Goal: Information Seeking & Learning: Check status

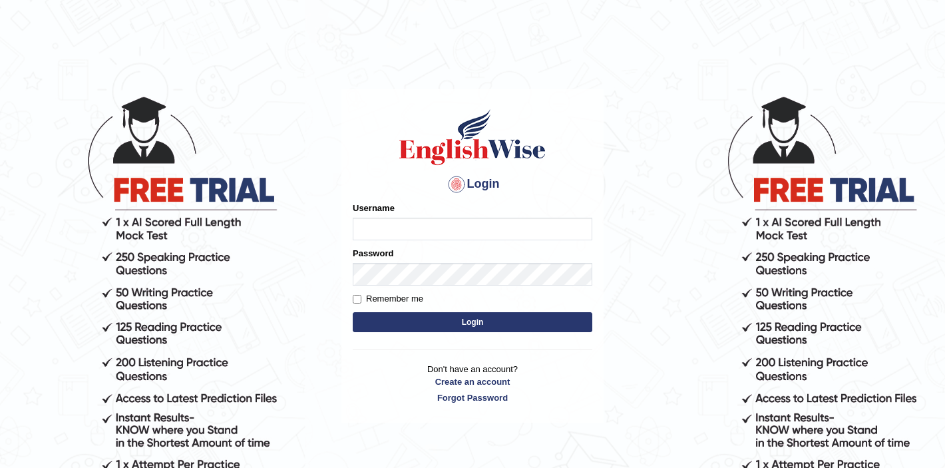
type input "Isha12"
click at [474, 325] on button "Login" at bounding box center [472, 322] width 239 height 20
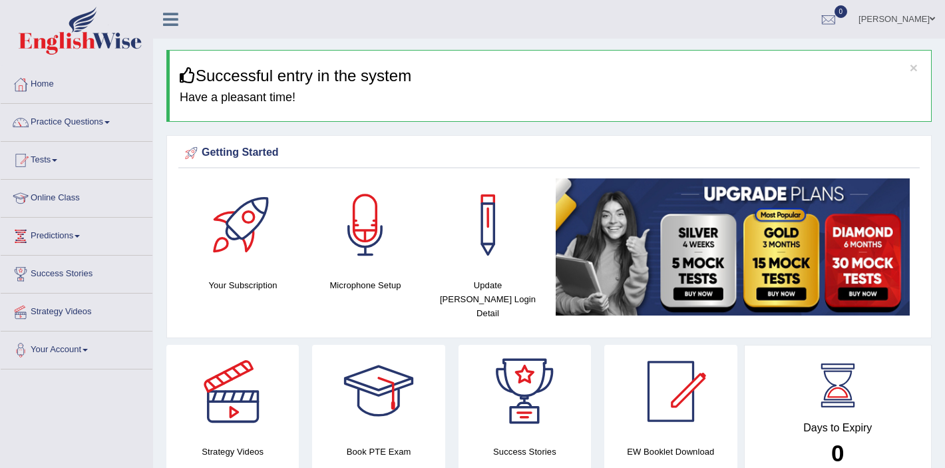
click at [51, 160] on link "Tests" at bounding box center [77, 158] width 152 height 33
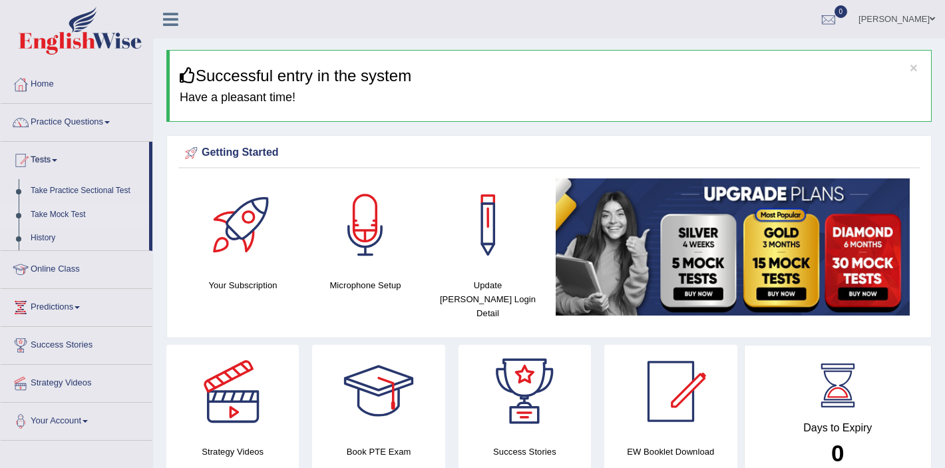
click at [28, 218] on link "Take Mock Test" at bounding box center [87, 215] width 124 height 24
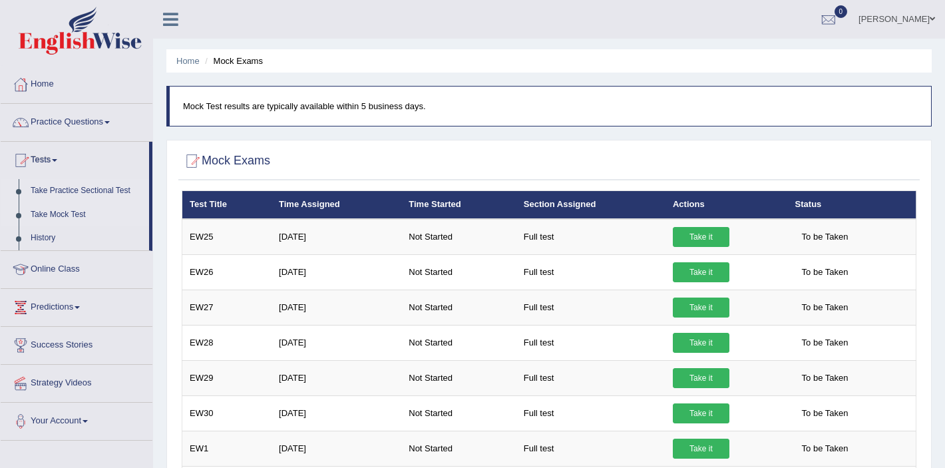
click at [68, 190] on link "Take Practice Sectional Test" at bounding box center [87, 191] width 124 height 24
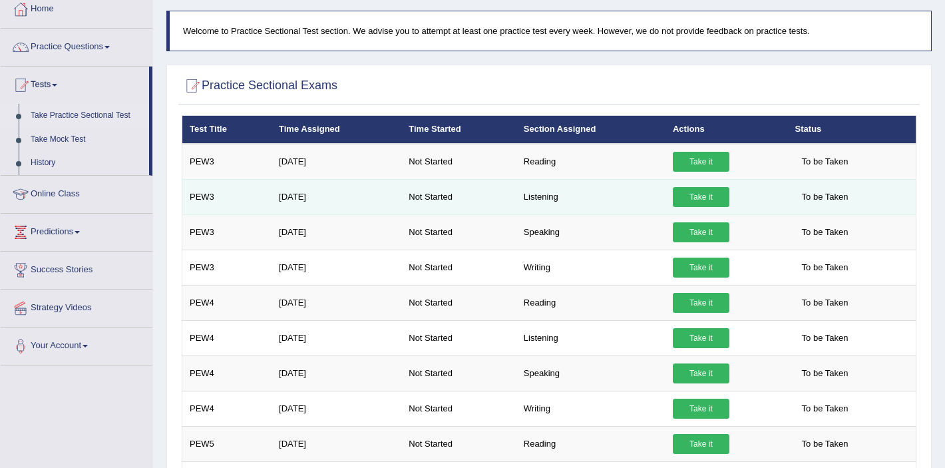
scroll to position [77, 0]
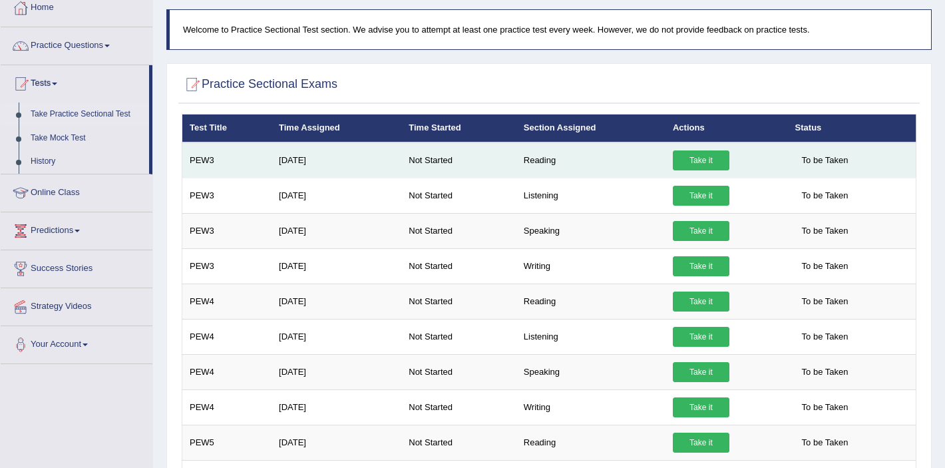
click at [697, 157] on link "Take it" at bounding box center [701, 160] width 57 height 20
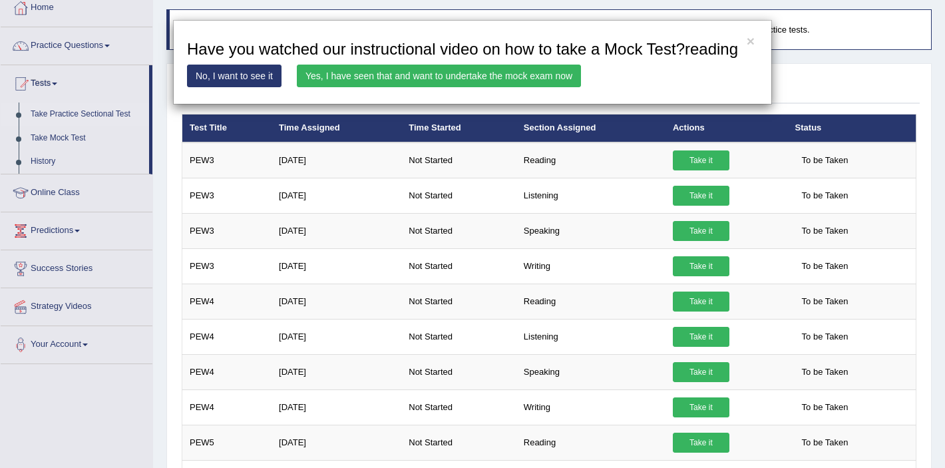
click at [396, 87] on link "Yes, I have seen that and want to undertake the mock exam now" at bounding box center [439, 76] width 284 height 23
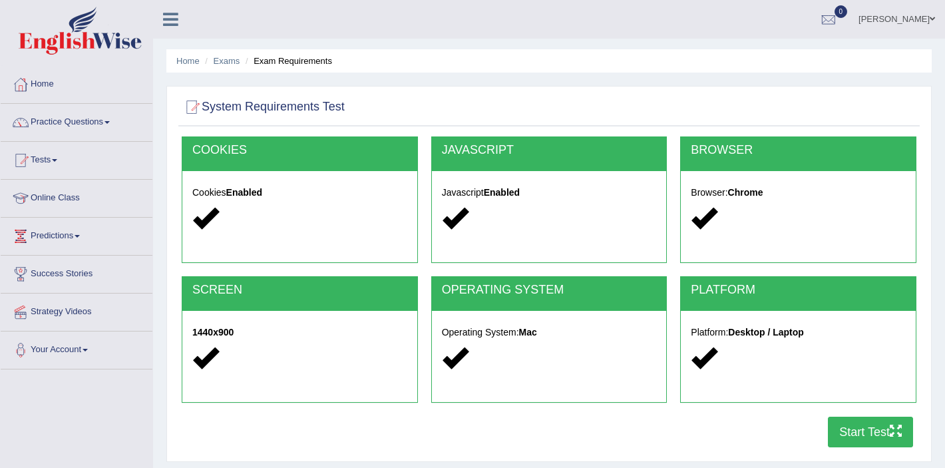
click at [871, 428] on button "Start Test" at bounding box center [870, 431] width 85 height 31
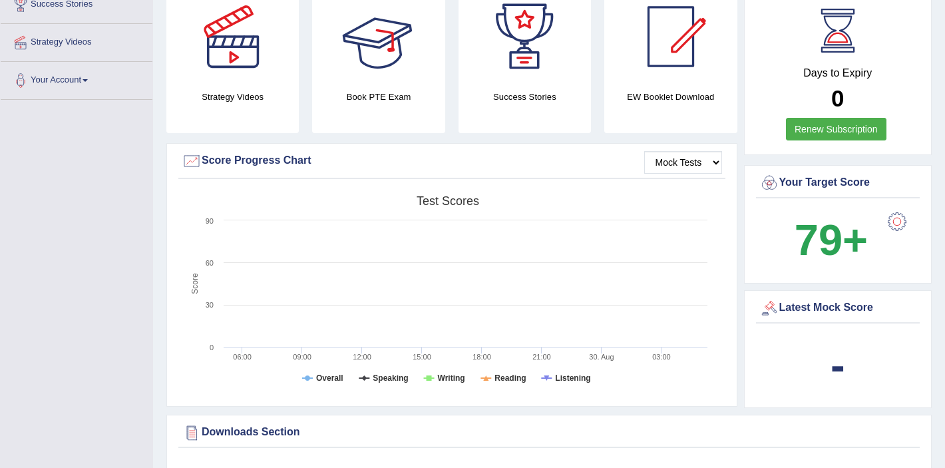
scroll to position [271, 0]
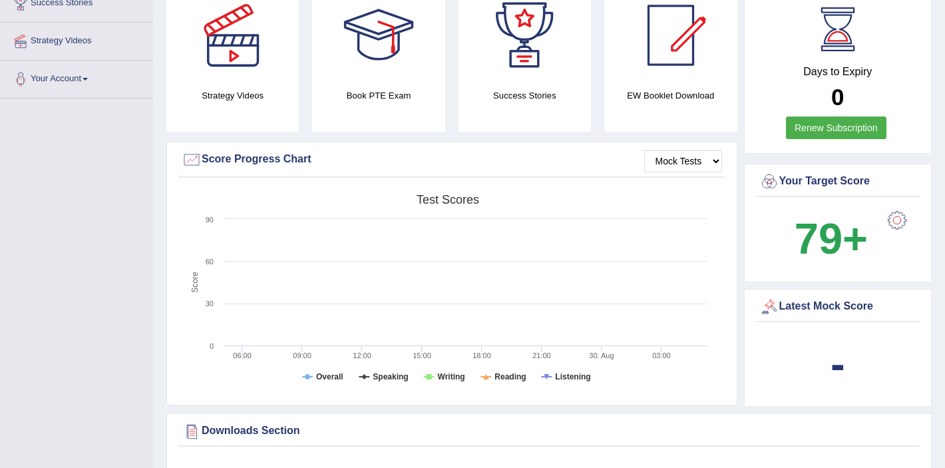
click at [856, 297] on div "Latest Mock Score" at bounding box center [838, 307] width 158 height 20
click at [834, 359] on b "-" at bounding box center [837, 363] width 15 height 49
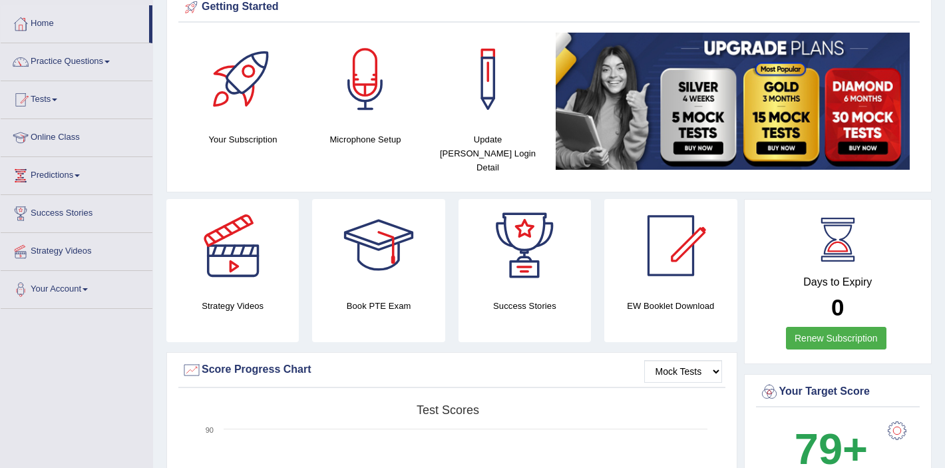
scroll to position [0, 0]
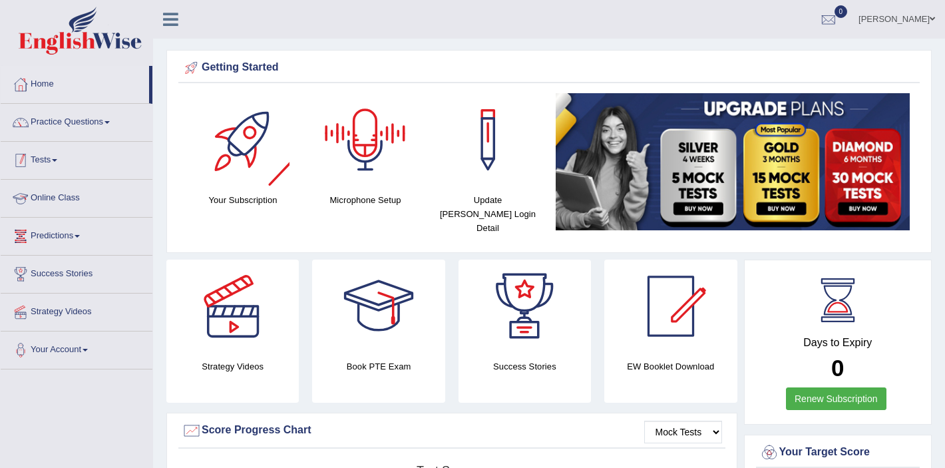
click at [49, 158] on link "Tests" at bounding box center [77, 158] width 152 height 33
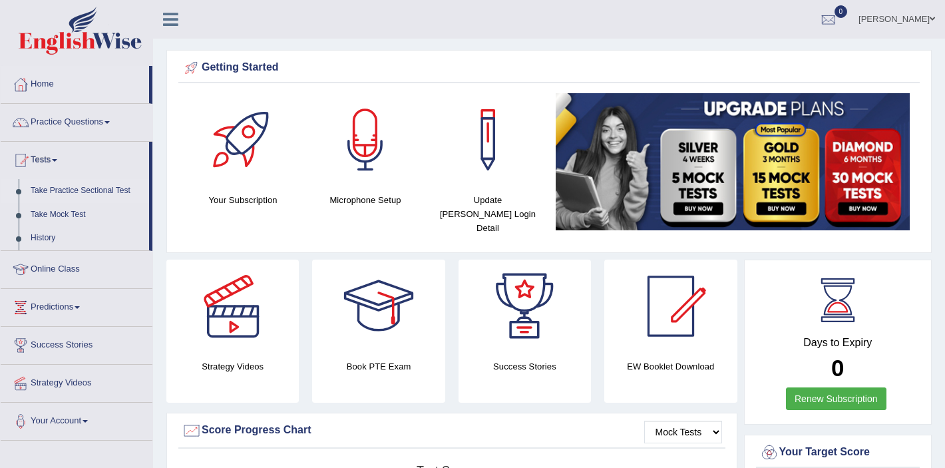
click at [59, 192] on link "Take Practice Sectional Test" at bounding box center [87, 191] width 124 height 24
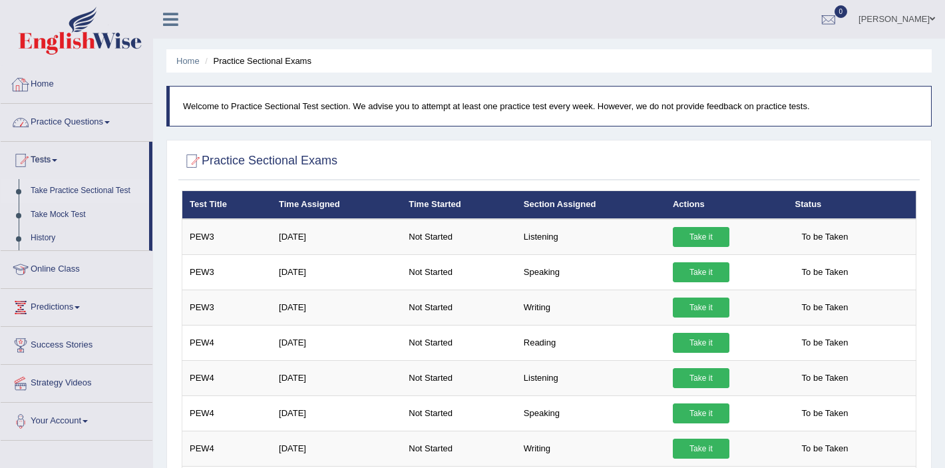
click at [32, 81] on link "Home" at bounding box center [77, 82] width 152 height 33
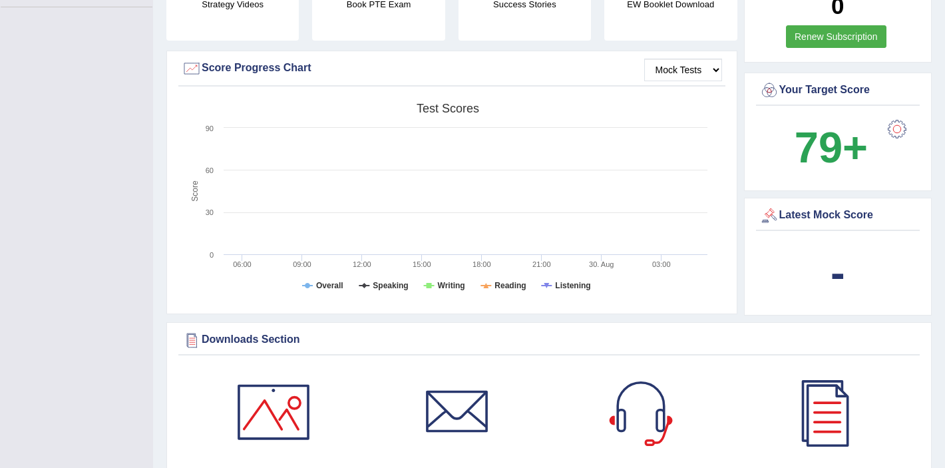
scroll to position [359, 0]
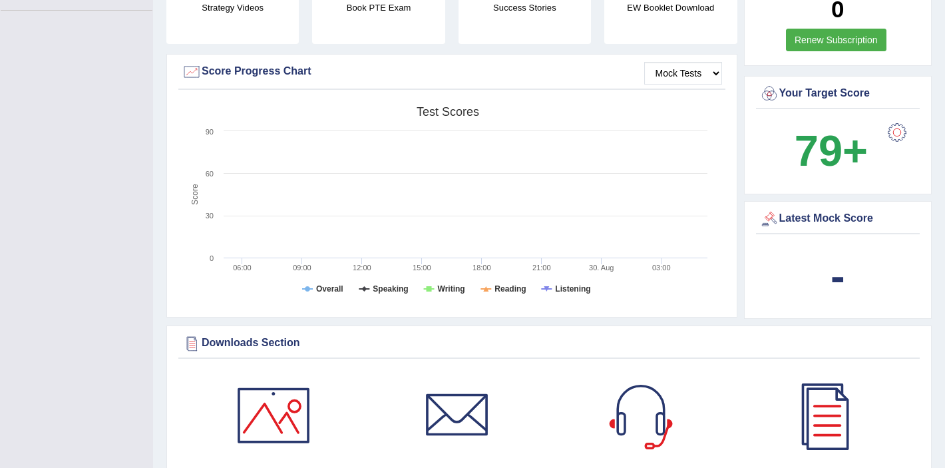
click at [857, 209] on div "Latest Mock Score" at bounding box center [838, 219] width 158 height 20
click at [839, 261] on b "-" at bounding box center [837, 275] width 15 height 49
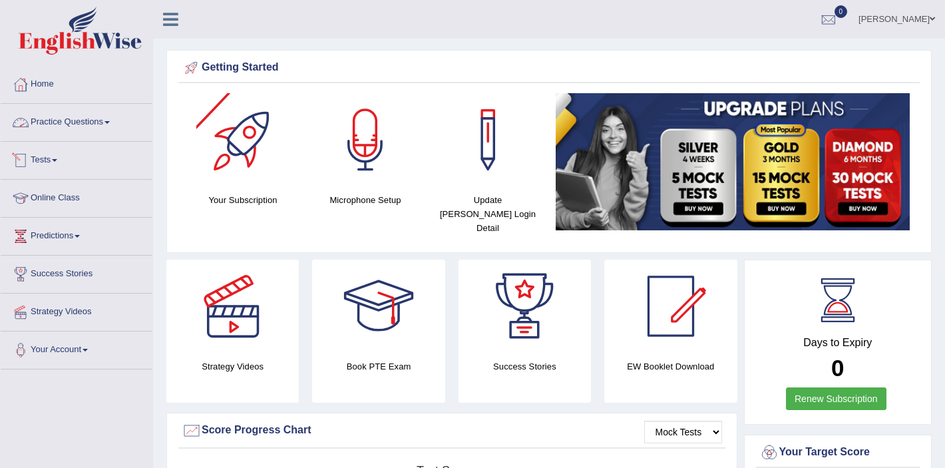
click at [47, 162] on link "Tests" at bounding box center [77, 158] width 152 height 33
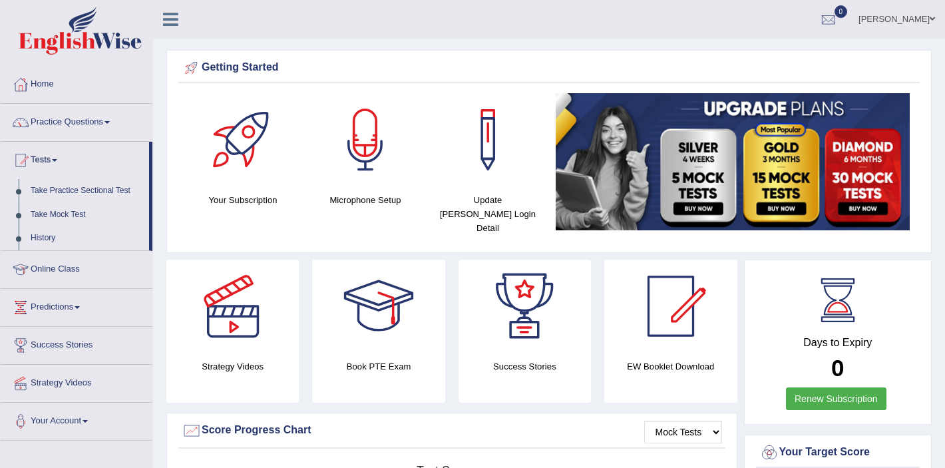
click at [61, 194] on link "Take Practice Sectional Test" at bounding box center [87, 191] width 124 height 24
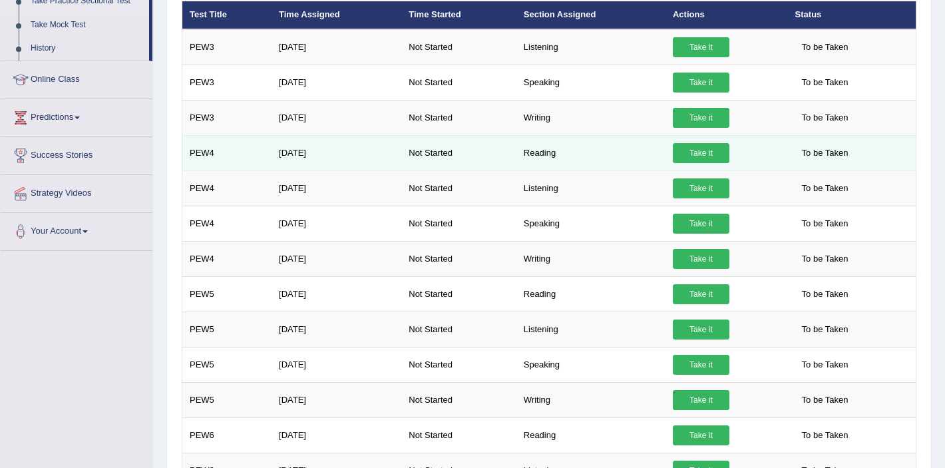
scroll to position [146, 0]
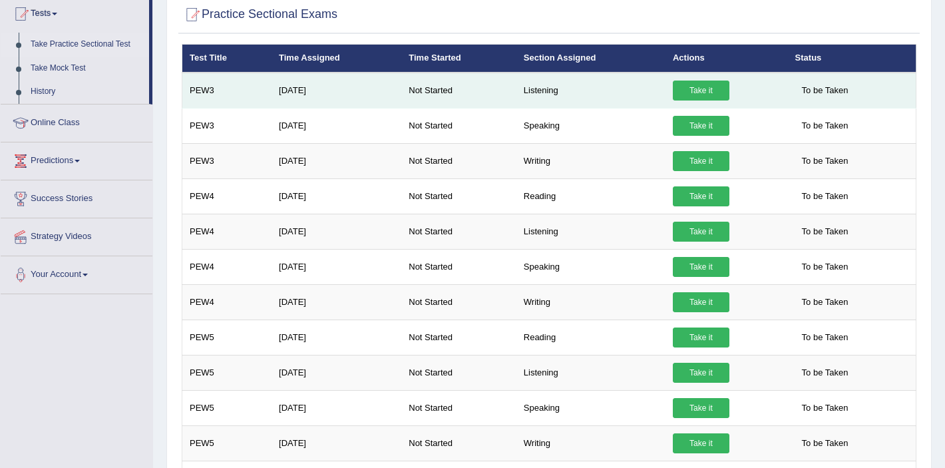
click at [709, 92] on link "Take it" at bounding box center [701, 90] width 57 height 20
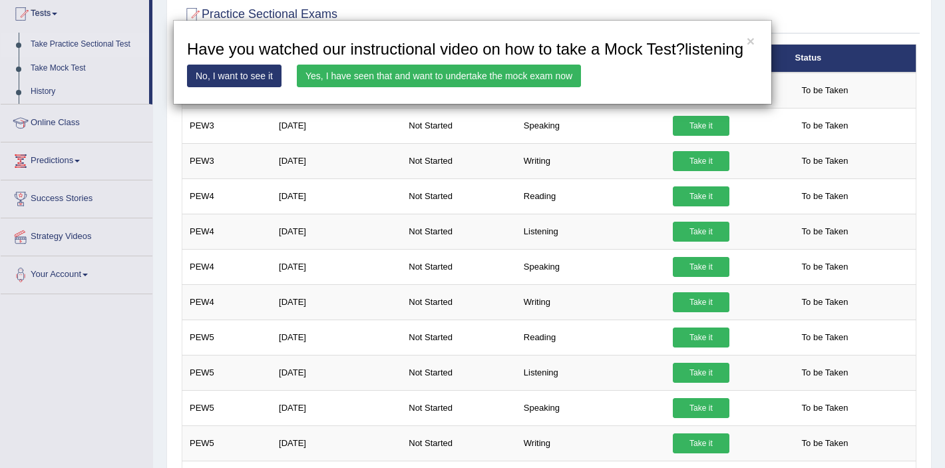
click at [554, 87] on link "Yes, I have seen that and want to undertake the mock exam now" at bounding box center [439, 76] width 284 height 23
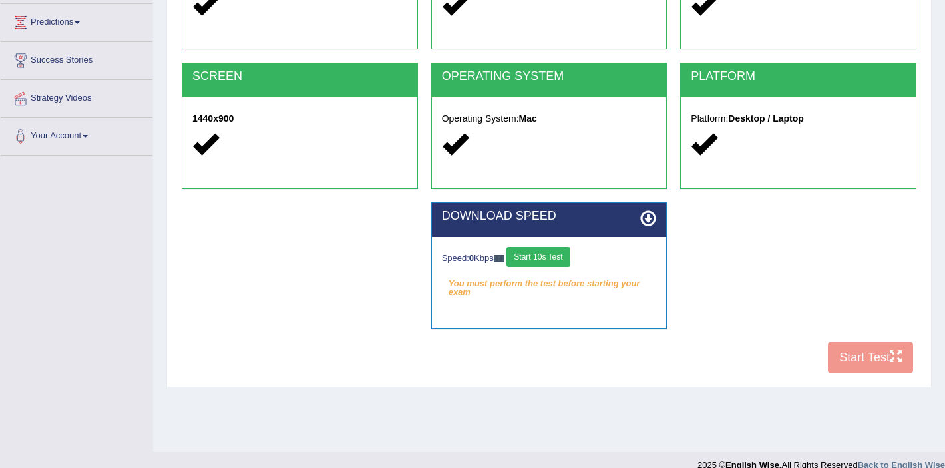
scroll to position [214, 0]
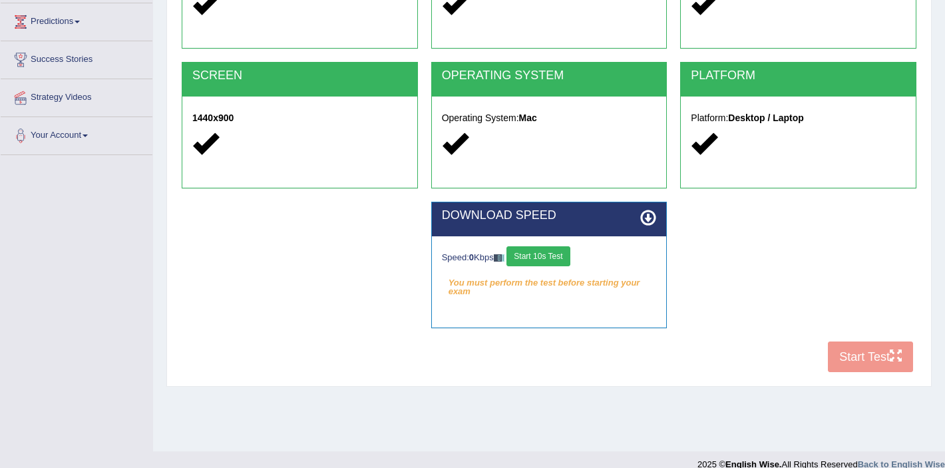
click at [861, 365] on div "COOKIES Cookies Enabled JAVASCRIPT Javascript Enabled BROWSER Browser: Chrome S…" at bounding box center [548, 150] width 741 height 457
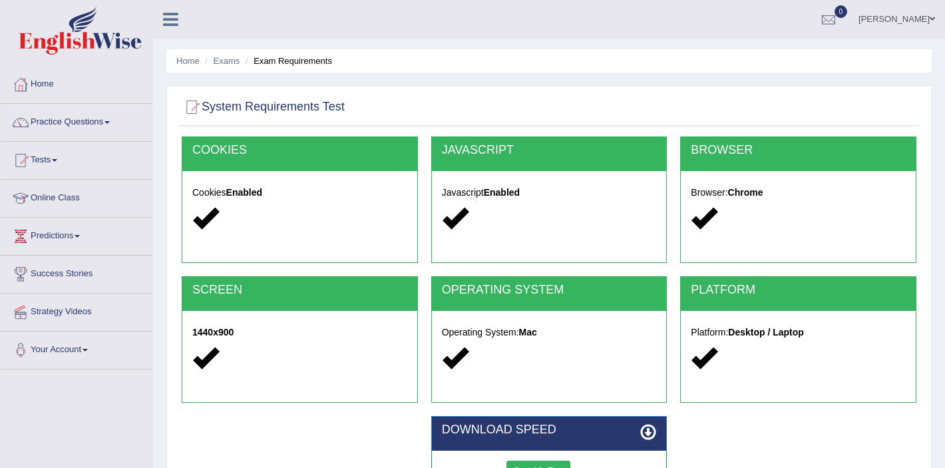
scroll to position [231, 0]
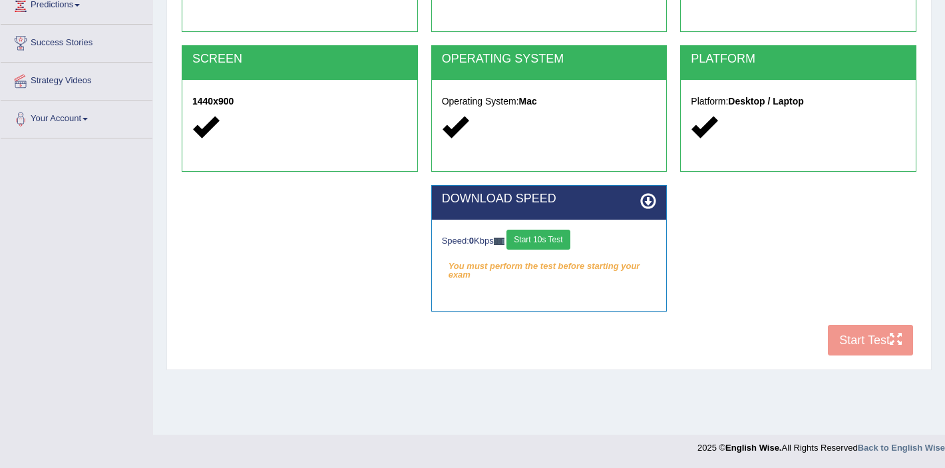
click at [881, 339] on div "COOKIES Cookies Enabled JAVASCRIPT Javascript Enabled BROWSER Browser: Chrome S…" at bounding box center [548, 134] width 741 height 457
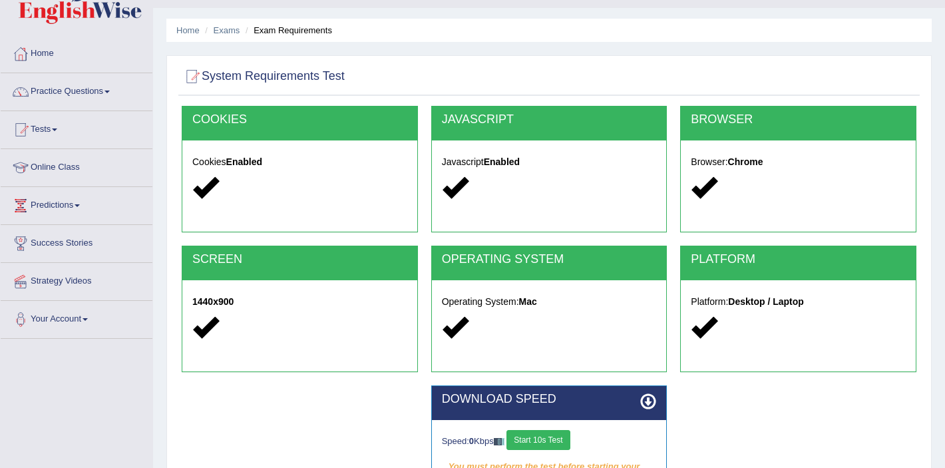
scroll to position [27, 0]
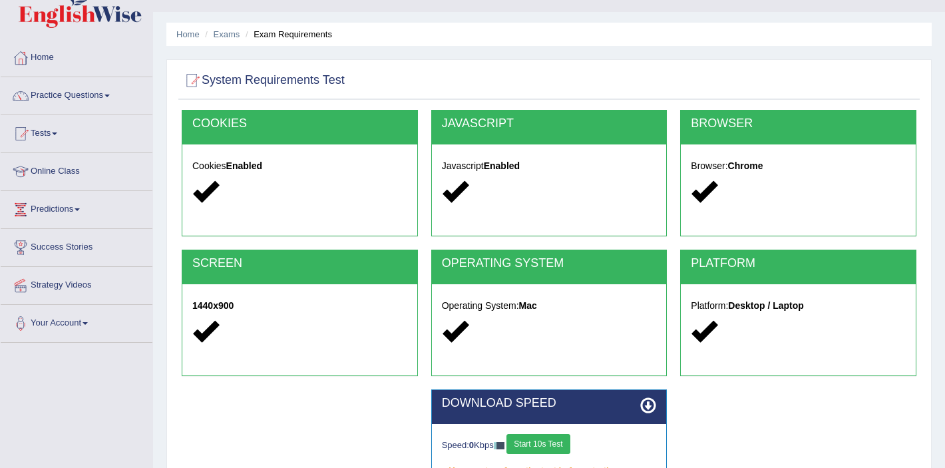
click at [205, 189] on icon at bounding box center [205, 191] width 26 height 26
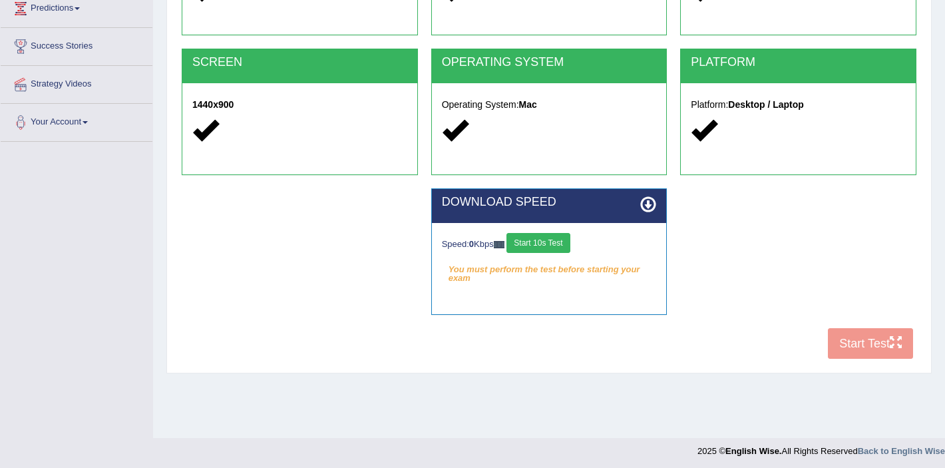
scroll to position [231, 0]
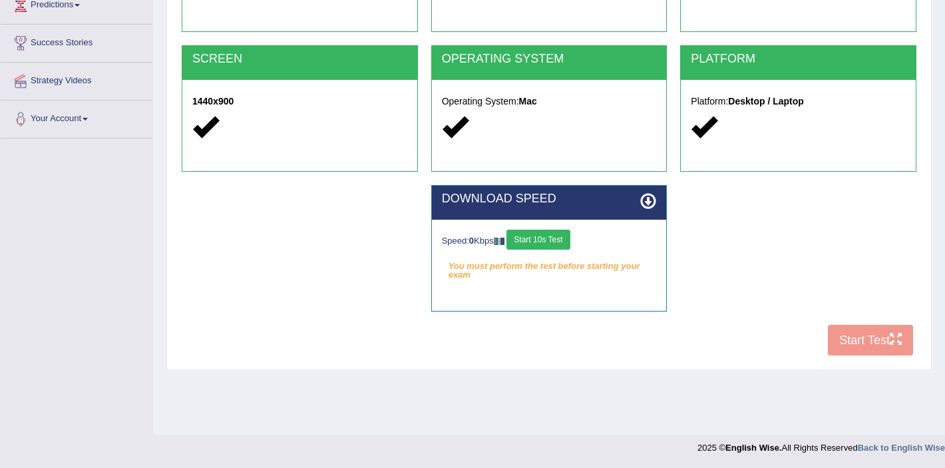
click at [552, 244] on button "Start 10s Test" at bounding box center [537, 240] width 63 height 20
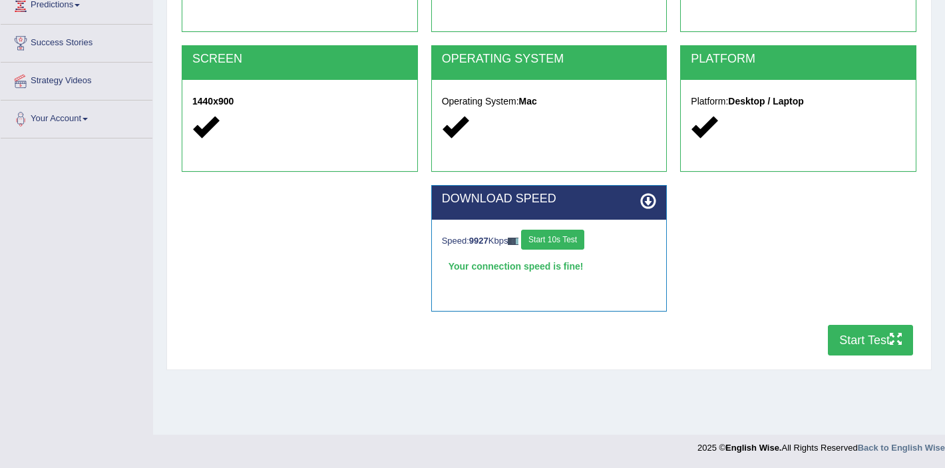
click at [860, 350] on button "Start Test" at bounding box center [870, 340] width 85 height 31
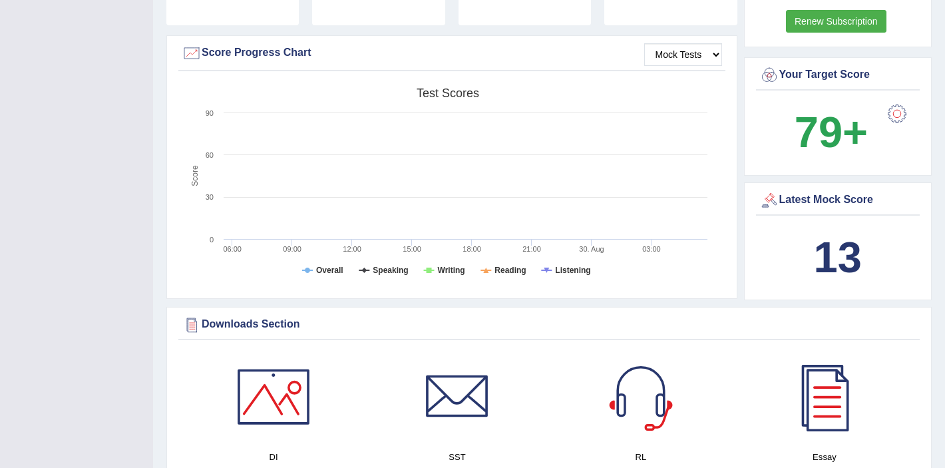
scroll to position [375, 0]
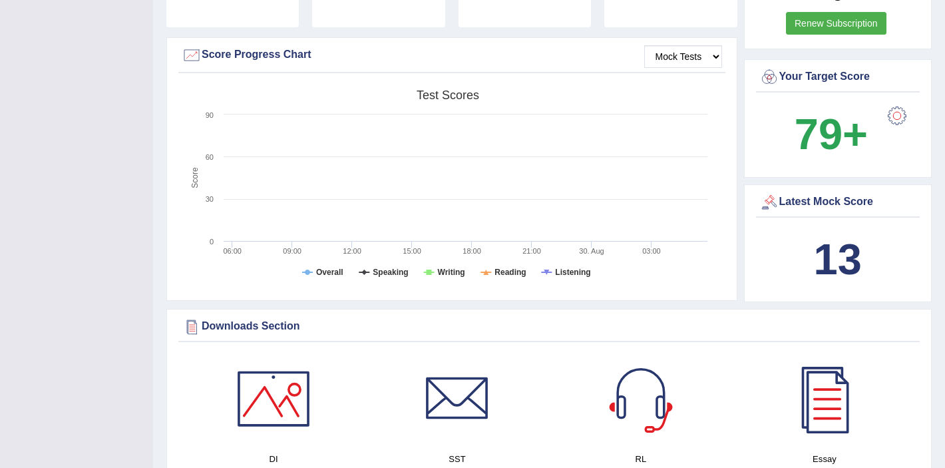
click at [834, 246] on b "13" at bounding box center [838, 259] width 48 height 49
click at [811, 192] on div "Latest Mock Score" at bounding box center [838, 202] width 158 height 20
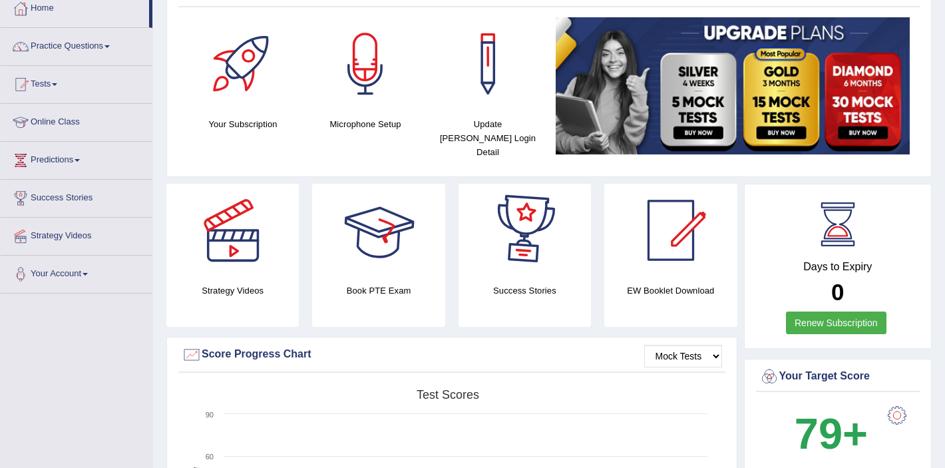
scroll to position [71, 0]
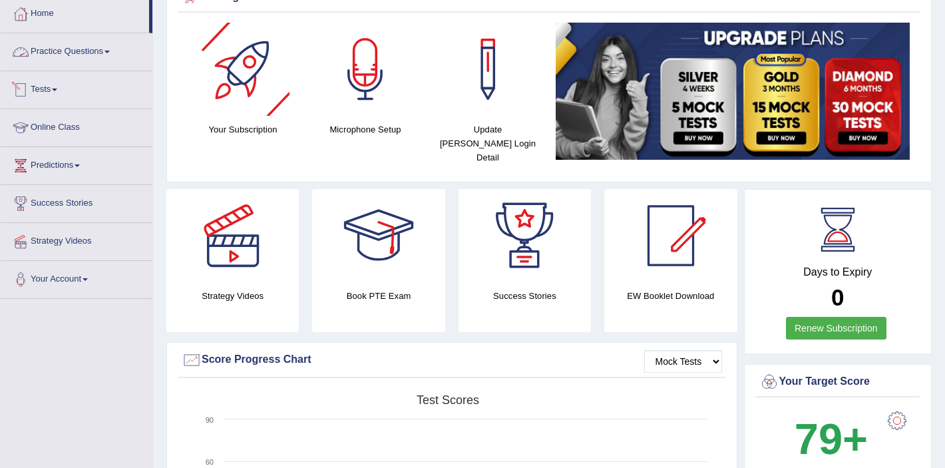
click at [97, 45] on link "Practice Questions" at bounding box center [77, 49] width 152 height 33
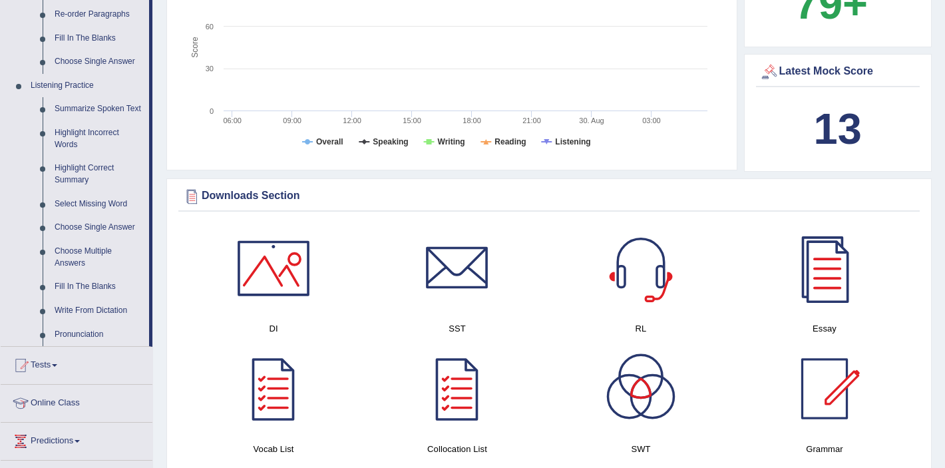
scroll to position [526, 0]
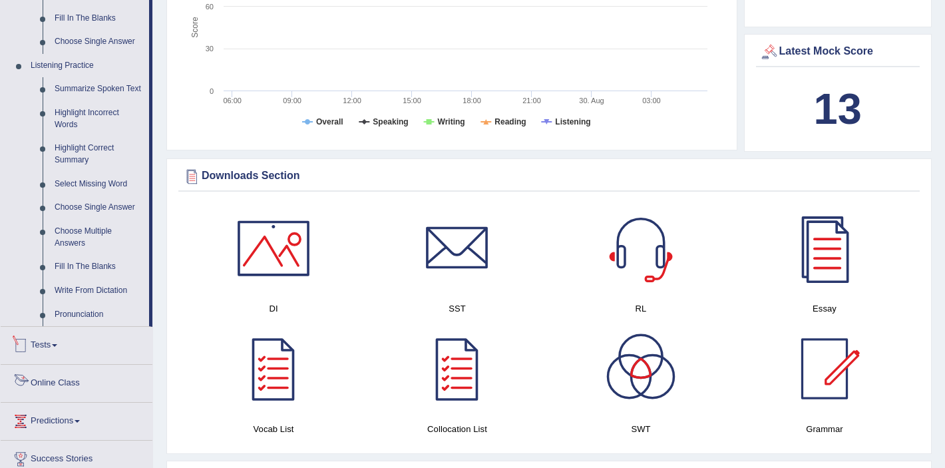
click at [40, 360] on link "Tests" at bounding box center [77, 343] width 152 height 33
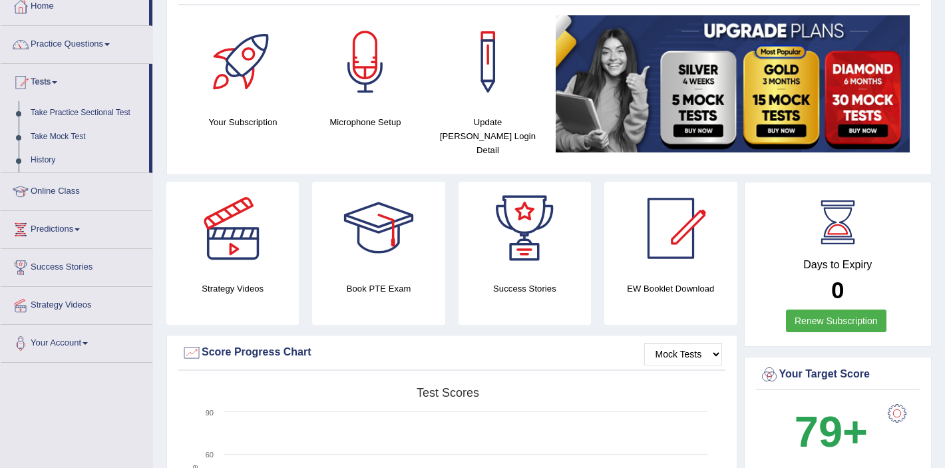
scroll to position [0, 0]
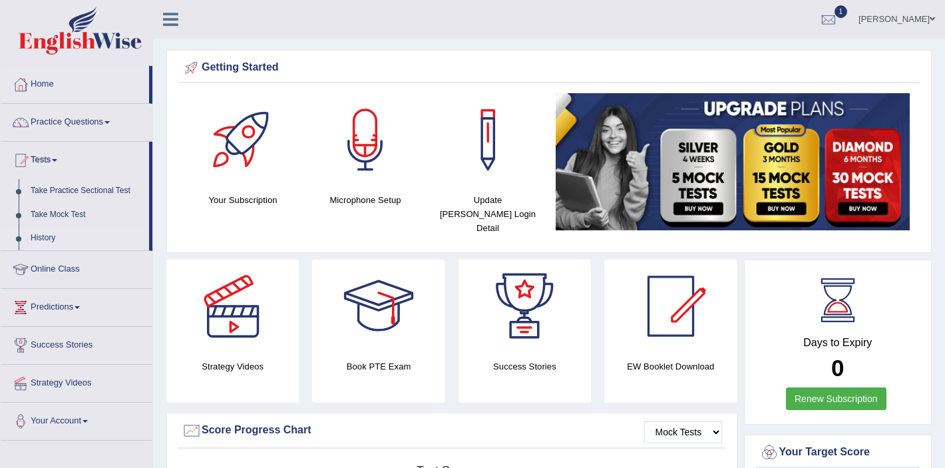
click at [35, 238] on link "History" at bounding box center [87, 238] width 124 height 24
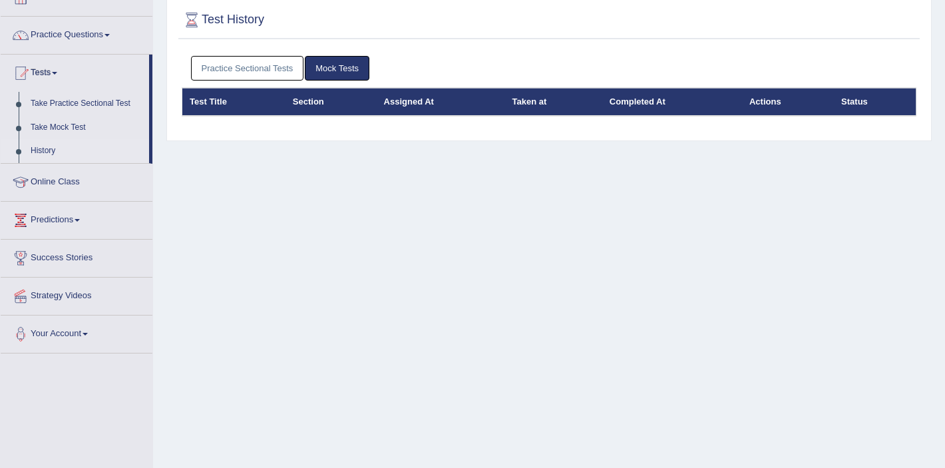
scroll to position [88, 0]
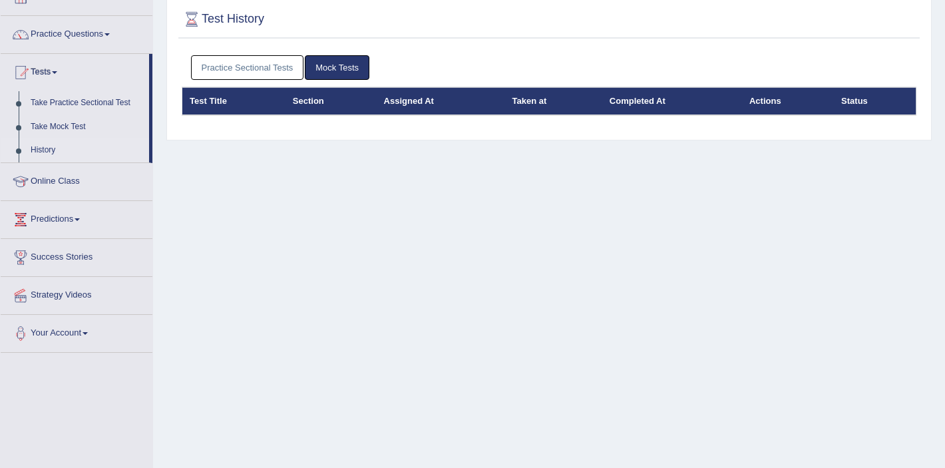
click at [344, 71] on link "Mock Tests" at bounding box center [337, 67] width 65 height 25
click at [342, 71] on link "Mock Tests" at bounding box center [337, 67] width 65 height 25
click at [285, 65] on link "Practice Sectional Tests" at bounding box center [247, 67] width 113 height 25
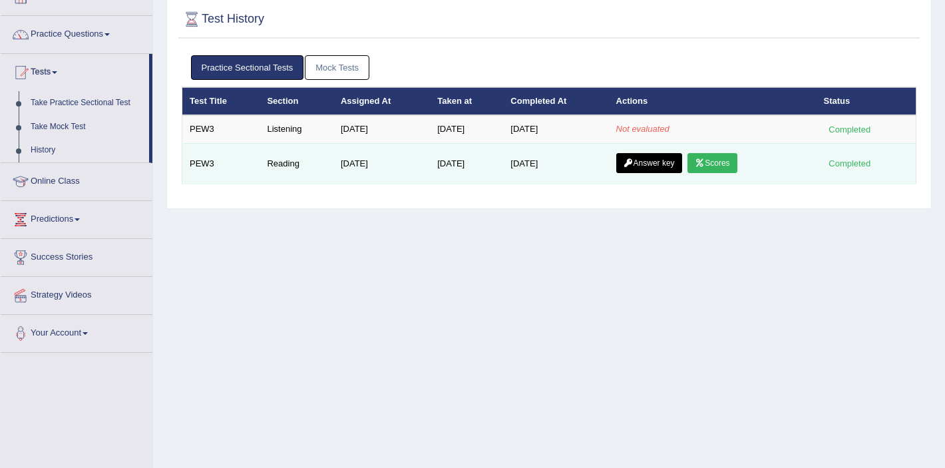
click at [714, 164] on link "Scores" at bounding box center [711, 163] width 49 height 20
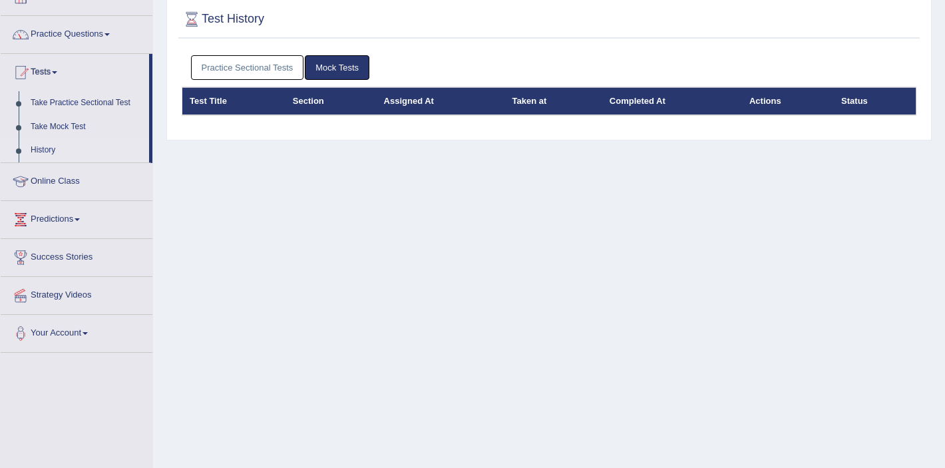
click at [341, 83] on div "Practice Sectional Tests Mock Tests" at bounding box center [549, 68] width 734 height 39
click at [341, 80] on div "Practice Sectional Tests Mock Tests" at bounding box center [549, 68] width 734 height 39
click at [341, 65] on link "Mock Tests" at bounding box center [337, 67] width 65 height 25
click at [291, 67] on link "Practice Sectional Tests" at bounding box center [247, 67] width 113 height 25
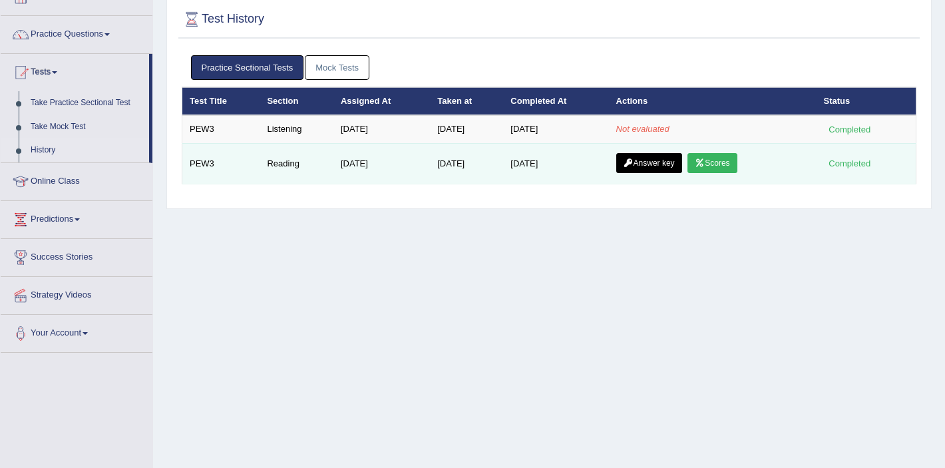
click at [657, 164] on link "Answer key" at bounding box center [649, 163] width 66 height 20
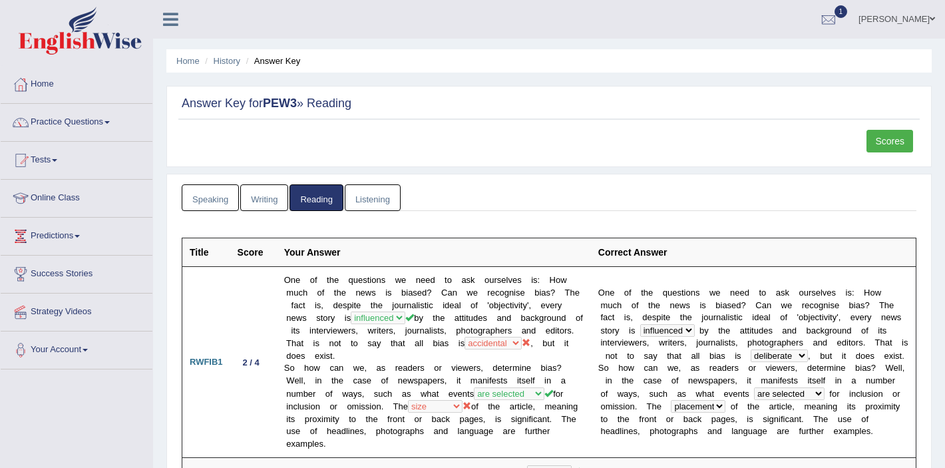
click at [368, 198] on link "Listening" at bounding box center [373, 197] width 56 height 27
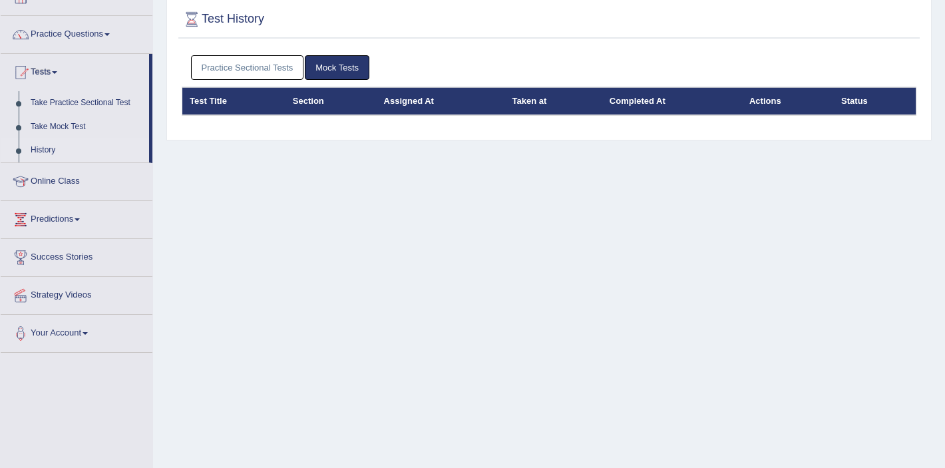
click at [289, 68] on link "Practice Sectional Tests" at bounding box center [247, 67] width 113 height 25
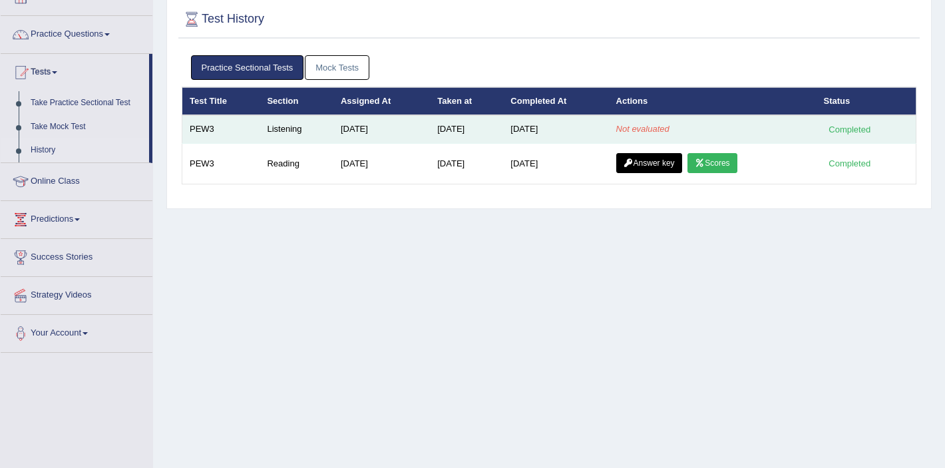
click at [632, 132] on em "Not evaluated" at bounding box center [642, 129] width 53 height 10
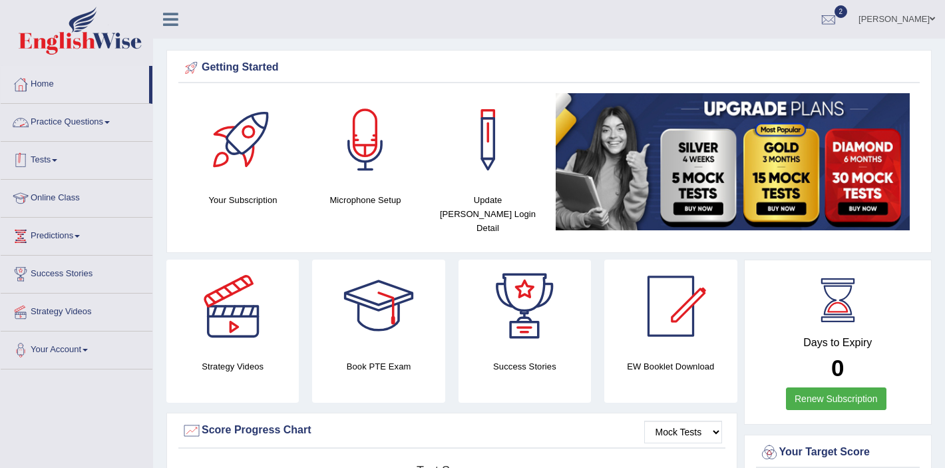
click at [55, 163] on link "Tests" at bounding box center [77, 158] width 152 height 33
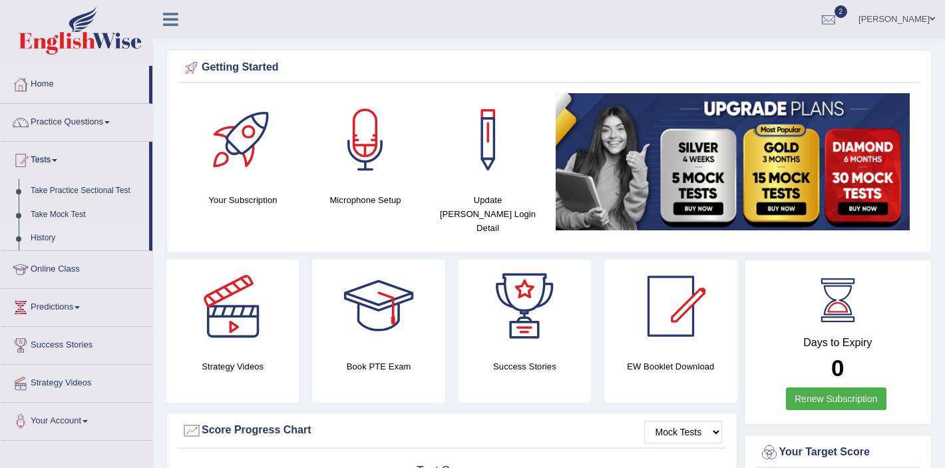
click at [47, 236] on link "History" at bounding box center [87, 238] width 124 height 24
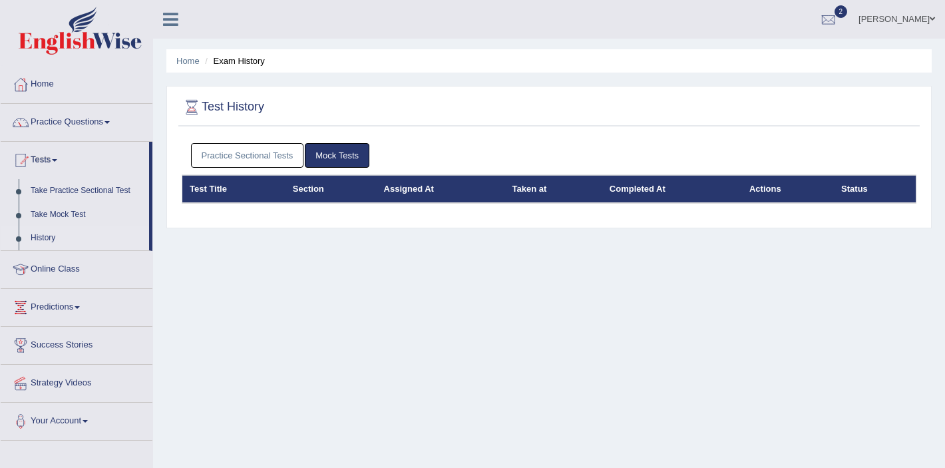
click at [273, 156] on link "Practice Sectional Tests" at bounding box center [247, 155] width 113 height 25
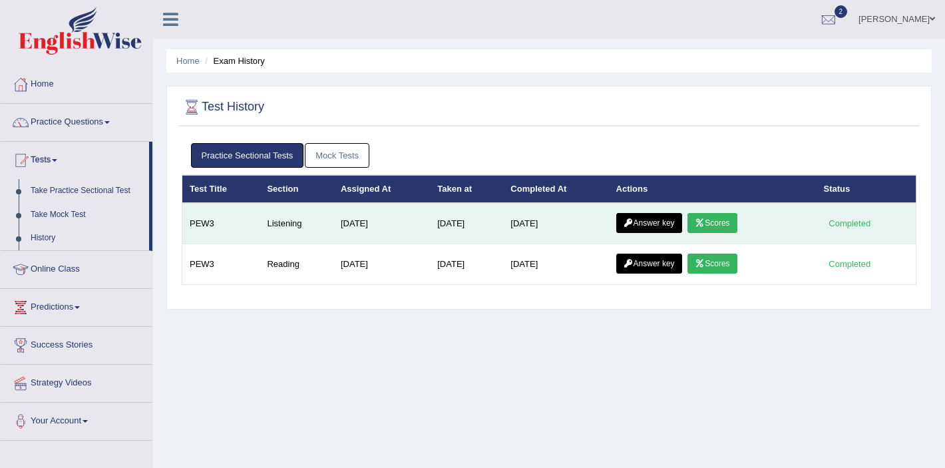
click at [724, 227] on link "Scores" at bounding box center [711, 223] width 49 height 20
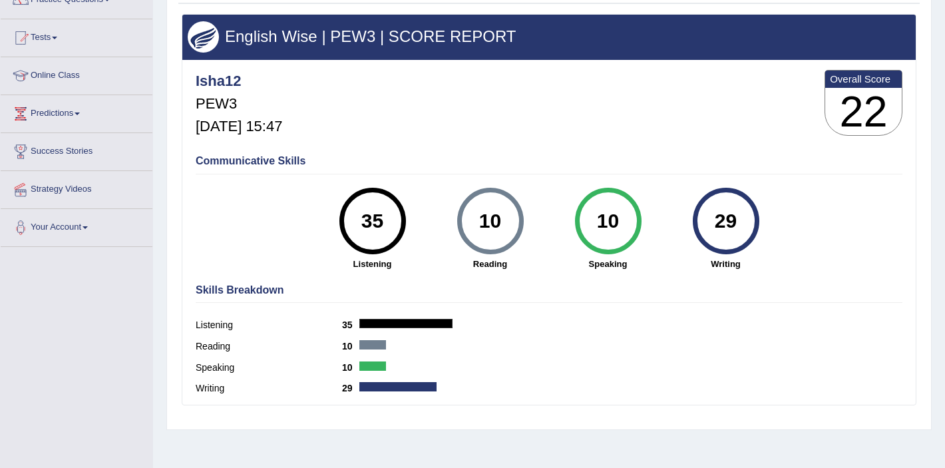
scroll to position [120, 0]
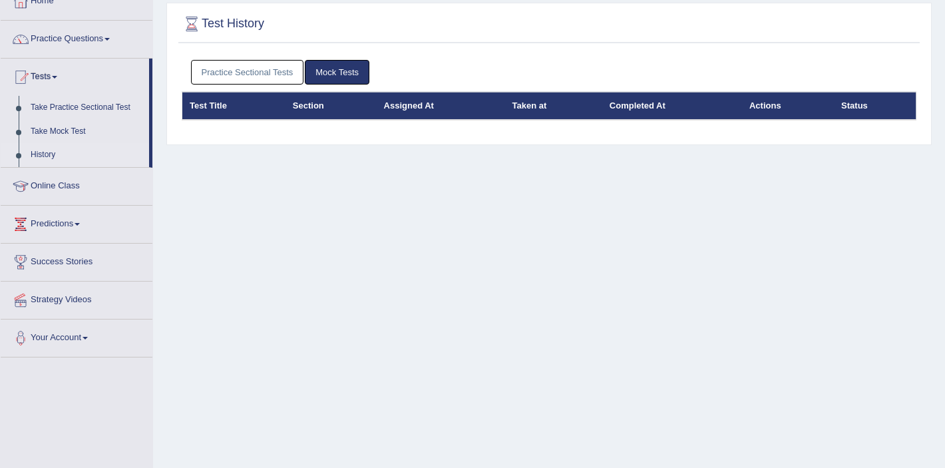
scroll to position [84, 0]
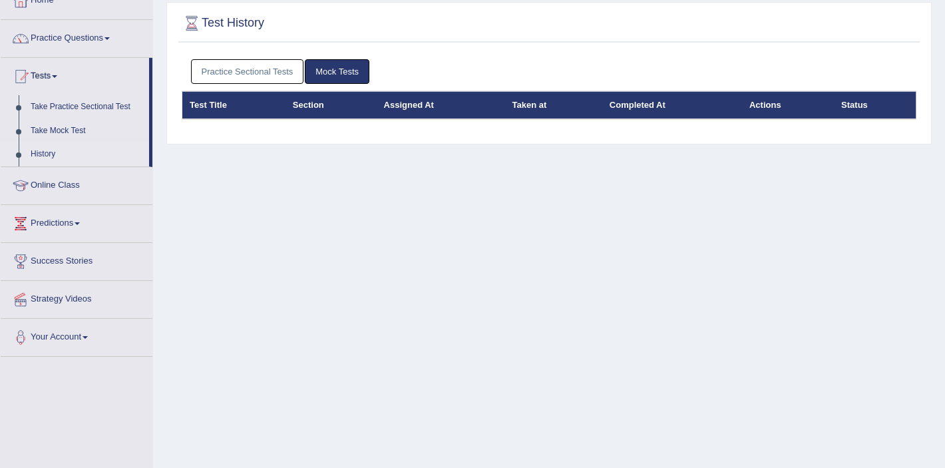
click at [245, 67] on link "Practice Sectional Tests" at bounding box center [247, 71] width 113 height 25
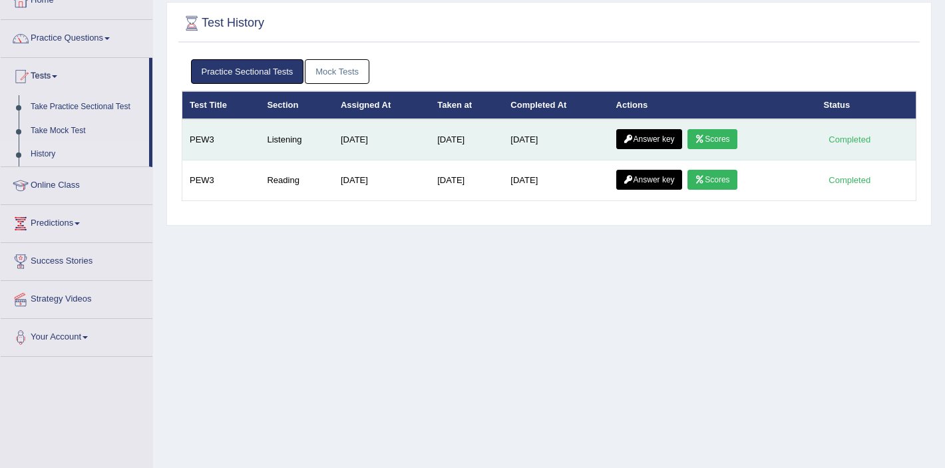
click at [647, 137] on link "Answer key" at bounding box center [649, 139] width 66 height 20
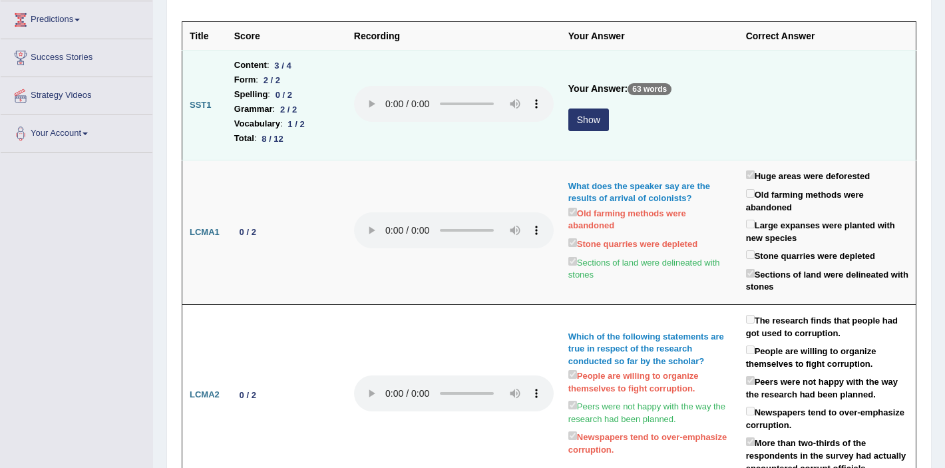
scroll to position [217, 0]
click at [573, 126] on button "Show" at bounding box center [588, 119] width 41 height 23
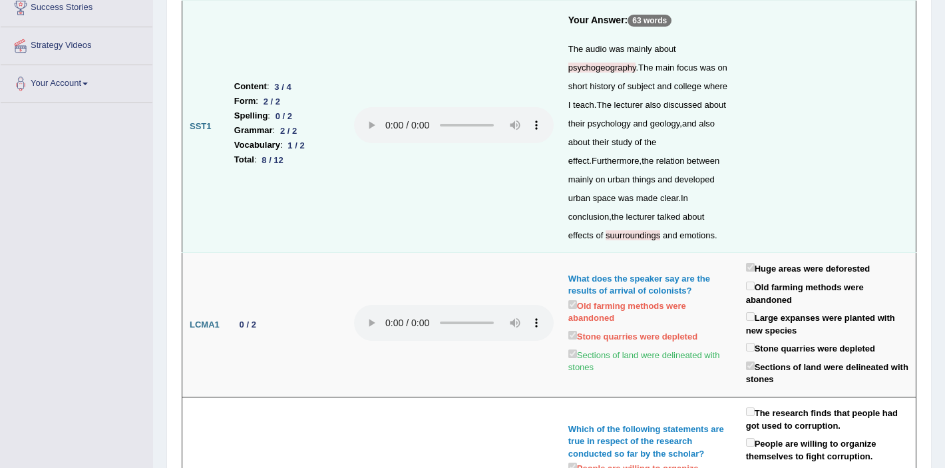
scroll to position [0, 0]
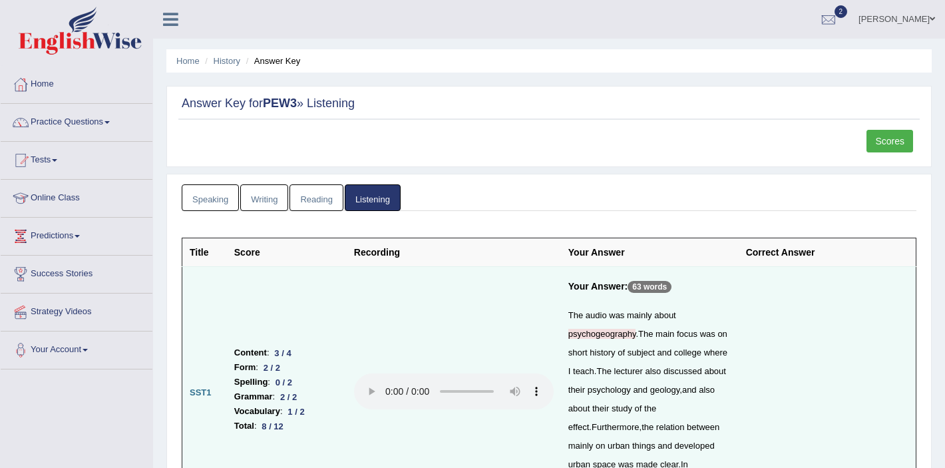
click at [887, 150] on link "Scores" at bounding box center [889, 141] width 47 height 23
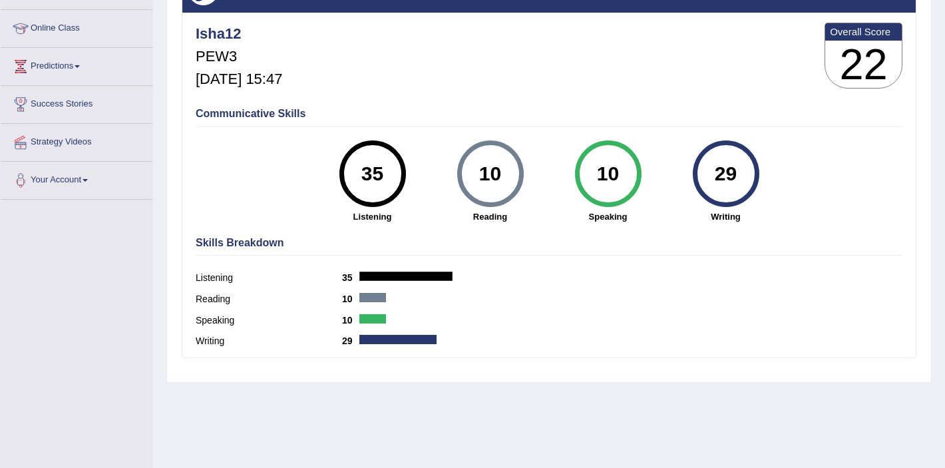
scroll to position [180, 0]
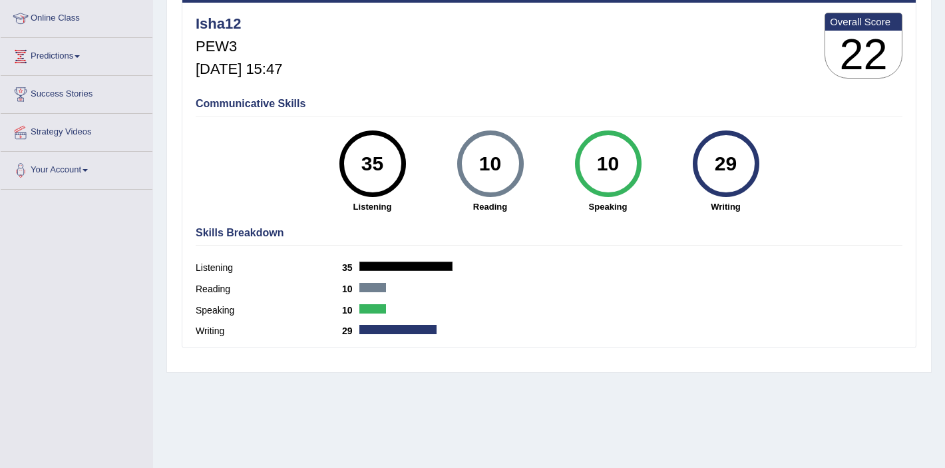
click at [492, 164] on div "10" at bounding box center [490, 164] width 49 height 56
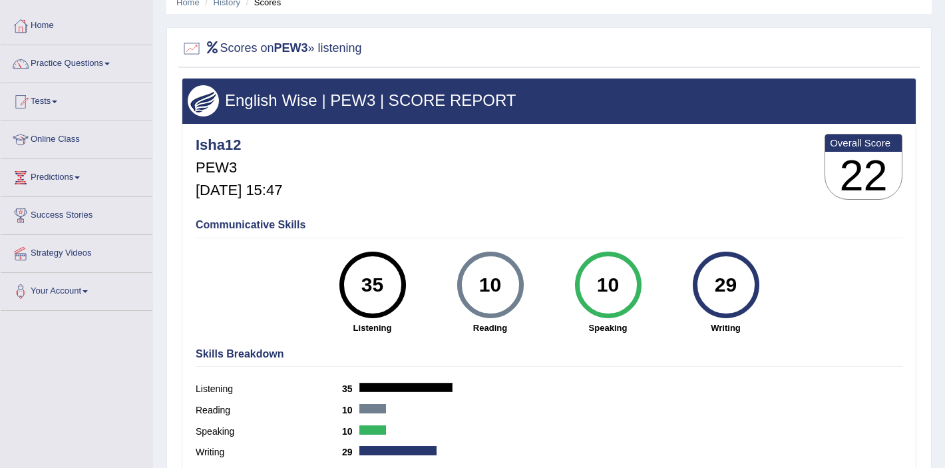
scroll to position [0, 0]
